Goal: Navigation & Orientation: Find specific page/section

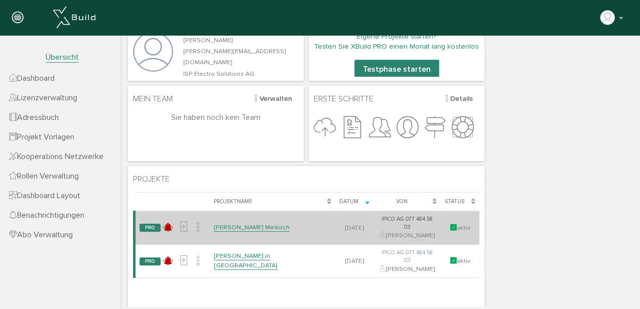
scroll to position [67, 0]
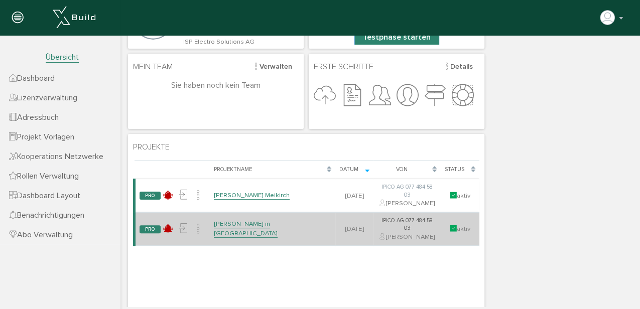
click at [253, 220] on link "[PERSON_NAME] in [GEOGRAPHIC_DATA]" at bounding box center [246, 229] width 64 height 18
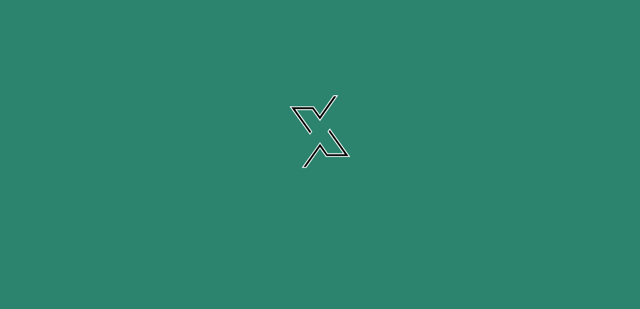
scroll to position [0, 0]
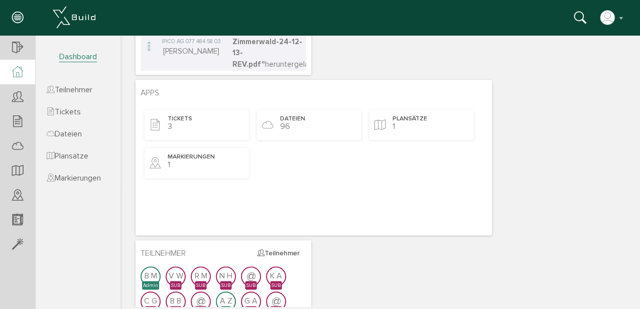
scroll to position [333, 0]
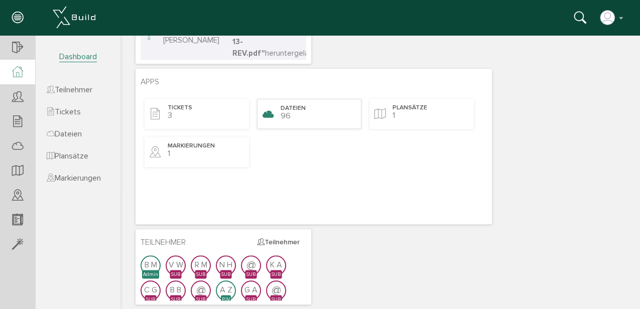
click at [301, 105] on span "Dateien" at bounding box center [293, 108] width 25 height 9
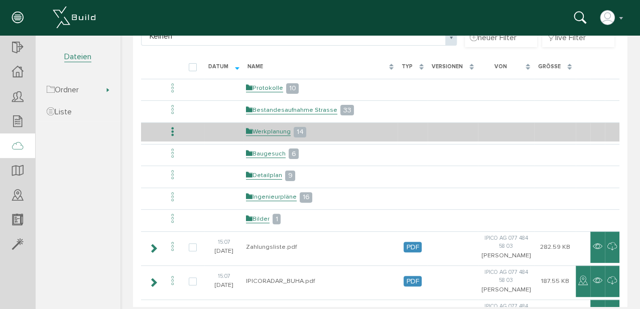
scroll to position [100, 0]
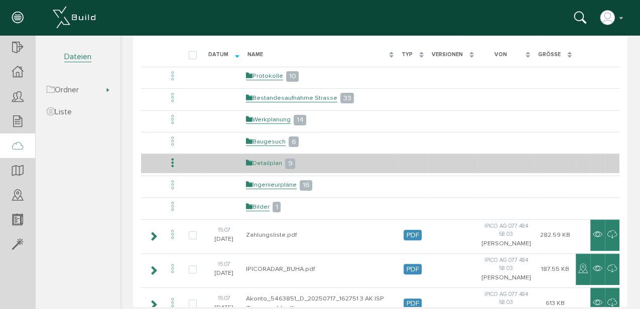
click at [263, 161] on link "Detailplan" at bounding box center [264, 163] width 36 height 9
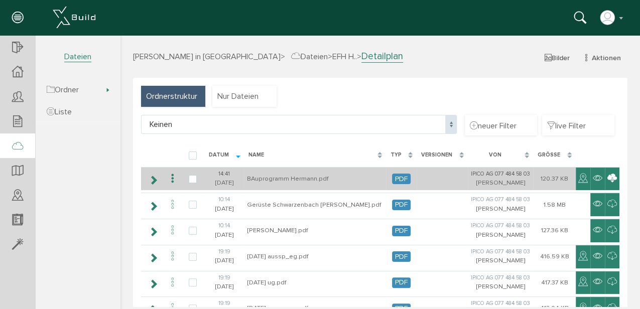
click at [608, 178] on icon at bounding box center [612, 179] width 10 height 12
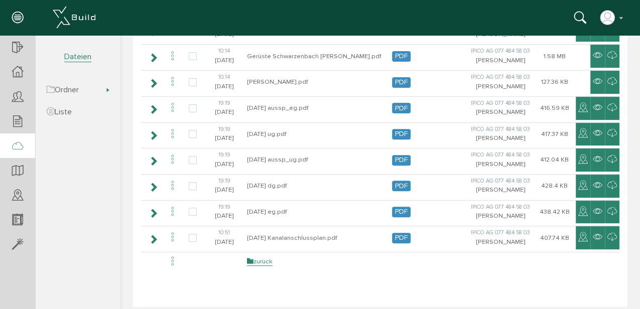
scroll to position [160, 0]
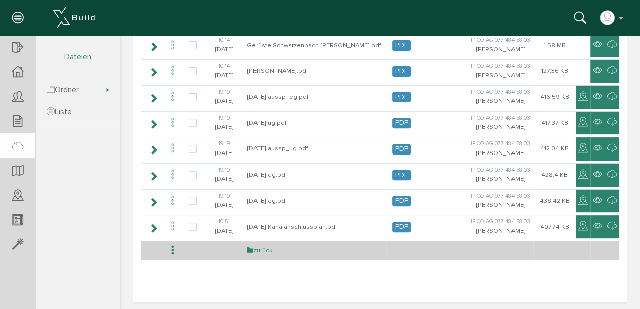
click at [265, 250] on link "zurück" at bounding box center [260, 250] width 26 height 9
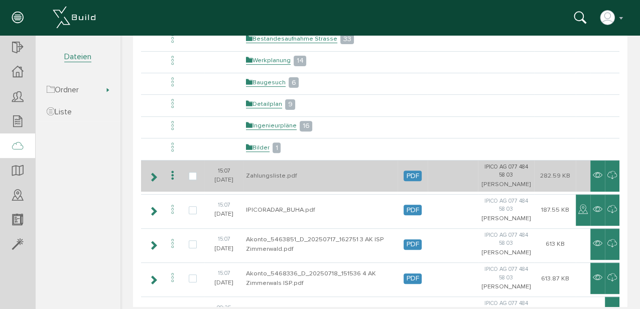
scroll to position [67, 0]
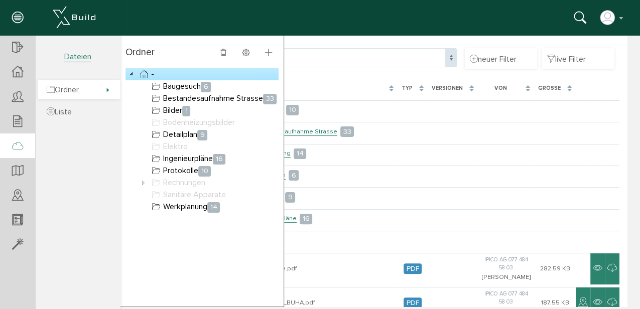
click at [79, 89] on span "Ordner" at bounding box center [63, 90] width 32 height 10
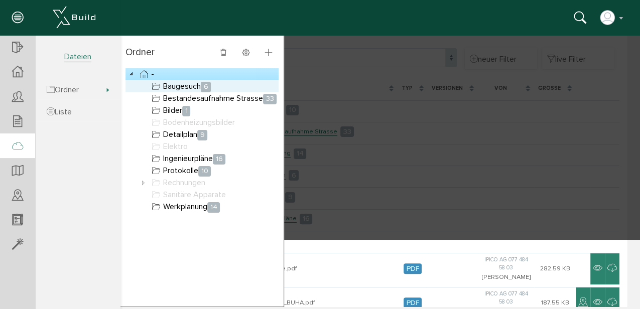
click at [187, 88] on link "Baugesuch 6" at bounding box center [181, 86] width 63 height 12
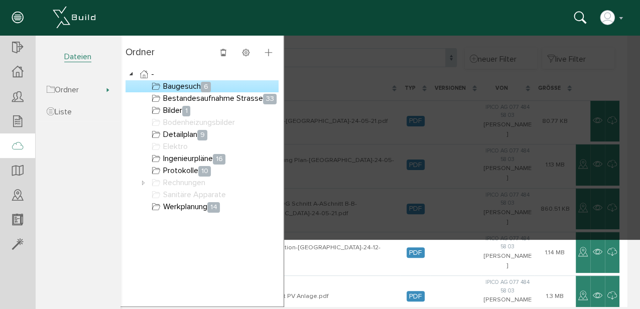
scroll to position [0, 0]
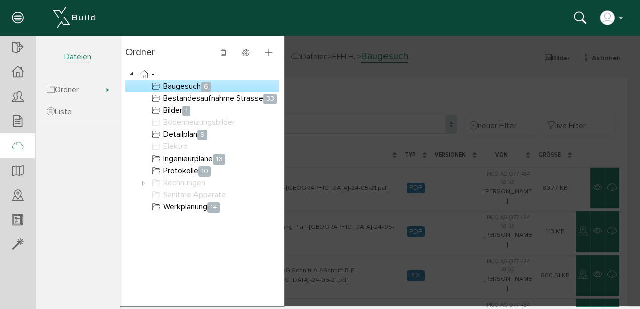
click at [410, 119] on div at bounding box center [379, 170] width 519 height 271
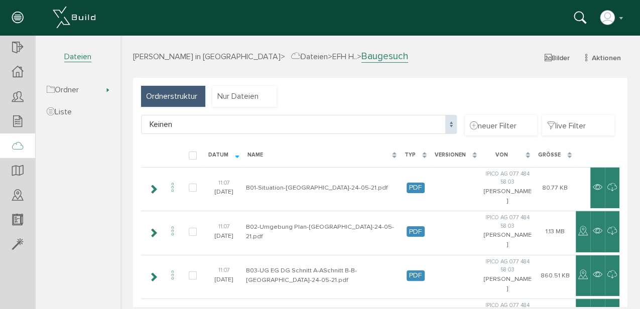
click at [150, 53] on span "[PERSON_NAME] in [GEOGRAPHIC_DATA]" at bounding box center [207, 57] width 148 height 10
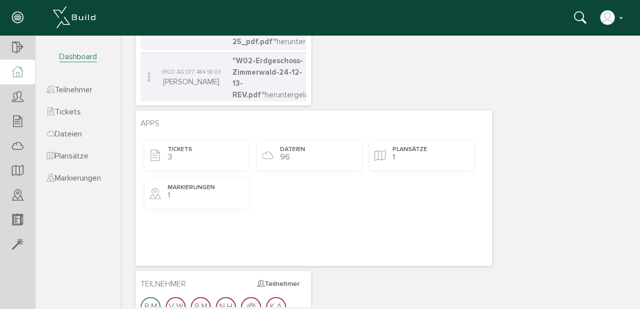
scroll to position [301, 0]
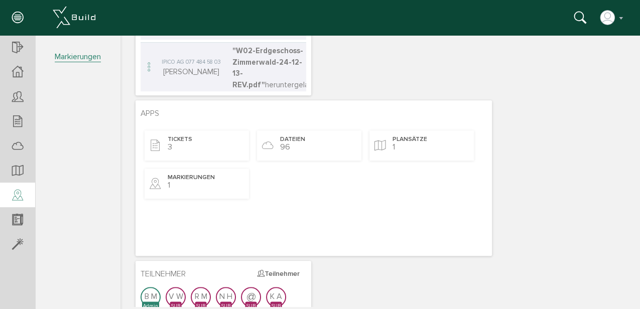
click at [17, 194] on icon at bounding box center [17, 196] width 11 height 14
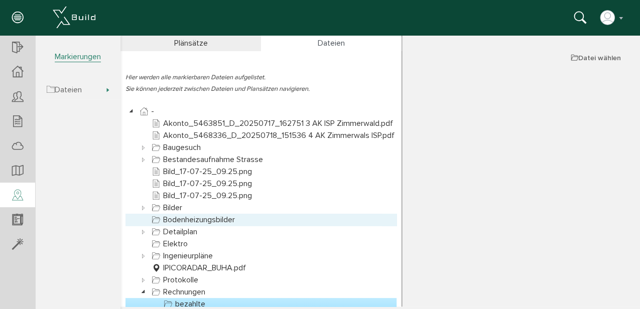
click at [207, 220] on link "Bodenheizungsbilder" at bounding box center [193, 220] width 87 height 12
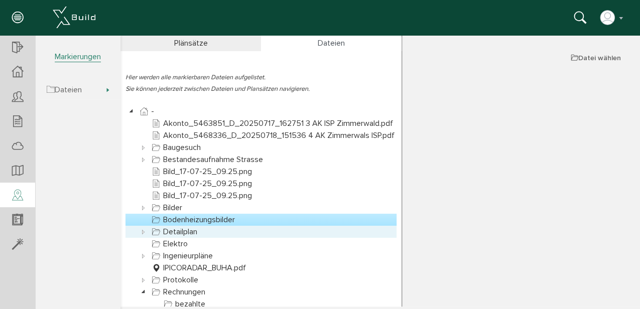
click at [173, 233] on link "Detailplan" at bounding box center [175, 232] width 50 height 12
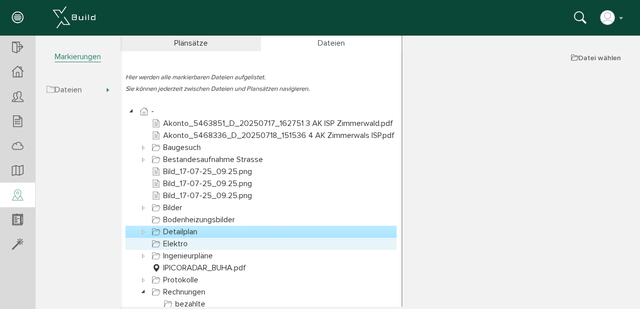
click at [173, 244] on link "Elektro" at bounding box center [170, 244] width 40 height 12
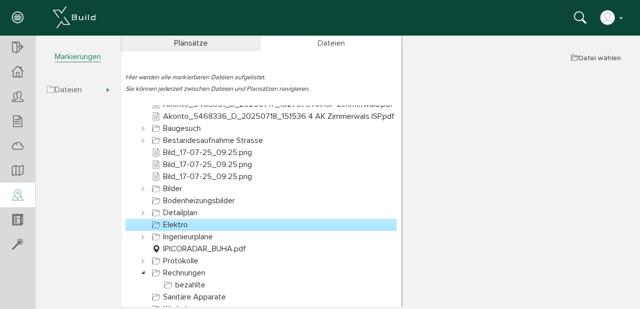
scroll to position [38, 0]
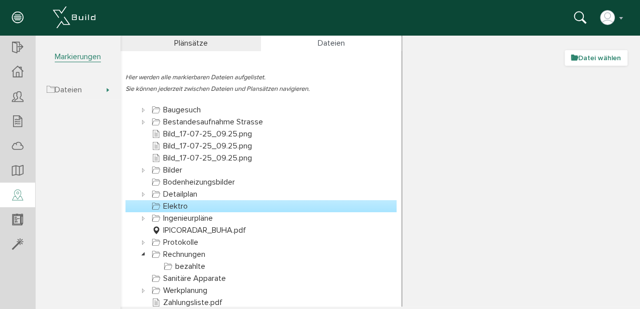
click at [596, 52] on button "Datei wählen" at bounding box center [596, 58] width 63 height 16
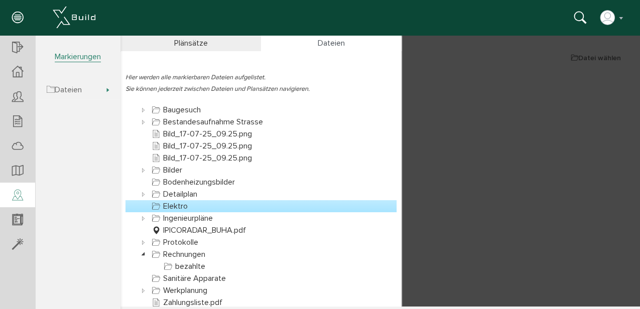
click at [597, 54] on div at bounding box center [379, 170] width 519 height 271
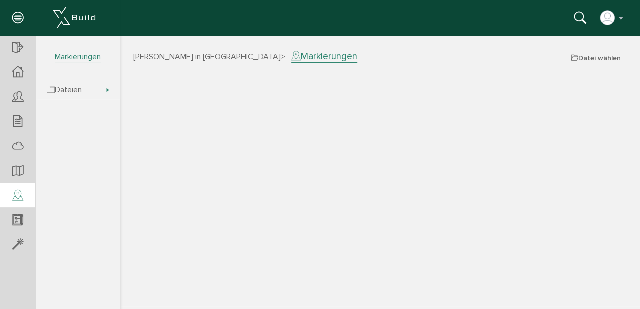
click at [18, 16] on icon at bounding box center [17, 18] width 11 height 14
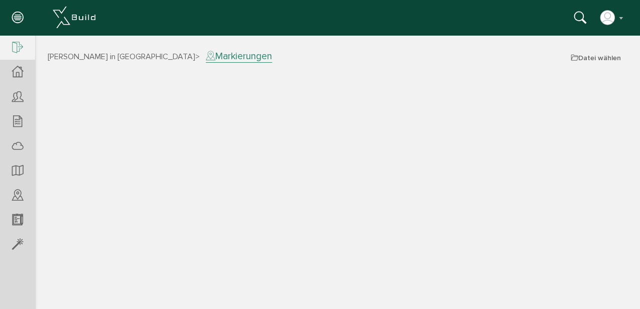
click at [20, 43] on icon at bounding box center [17, 48] width 11 height 14
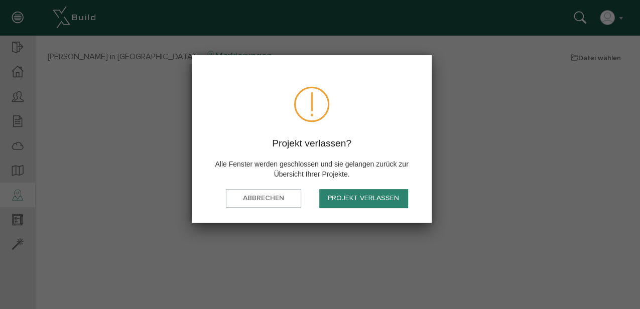
click at [374, 202] on button "Projekt verlassen" at bounding box center [363, 198] width 88 height 19
